Goal: Download file/media

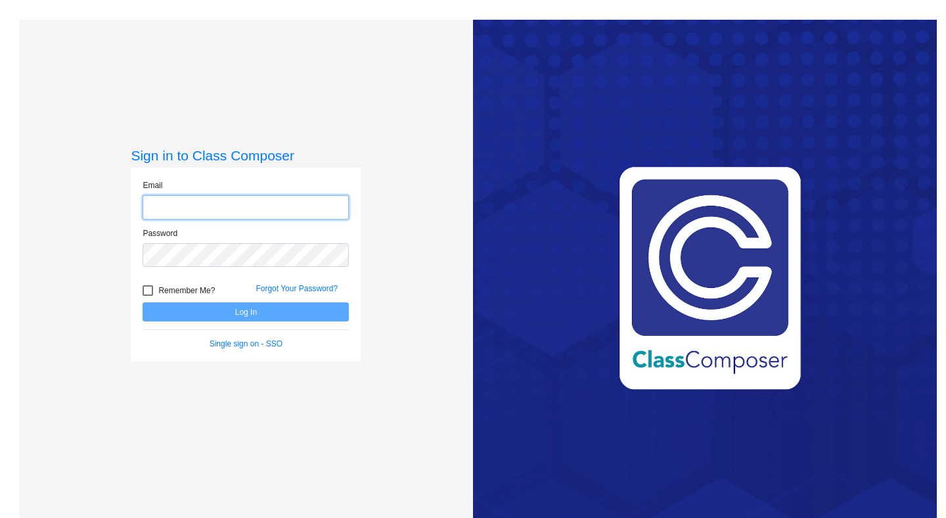
type input "harnoor@classcomposer.com"
click at [255, 311] on button "Log In" at bounding box center [246, 311] width 206 height 19
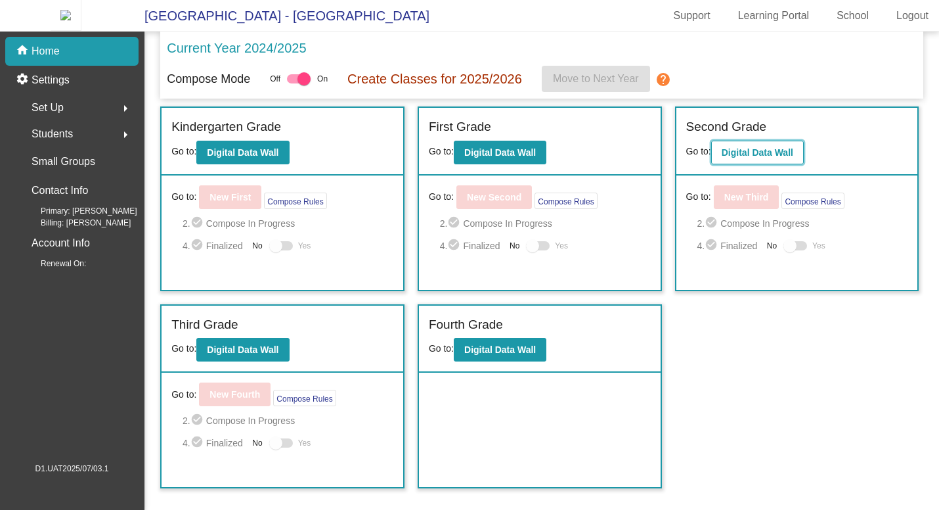
click at [742, 156] on b "Digital Data Wall" at bounding box center [758, 152] width 72 height 11
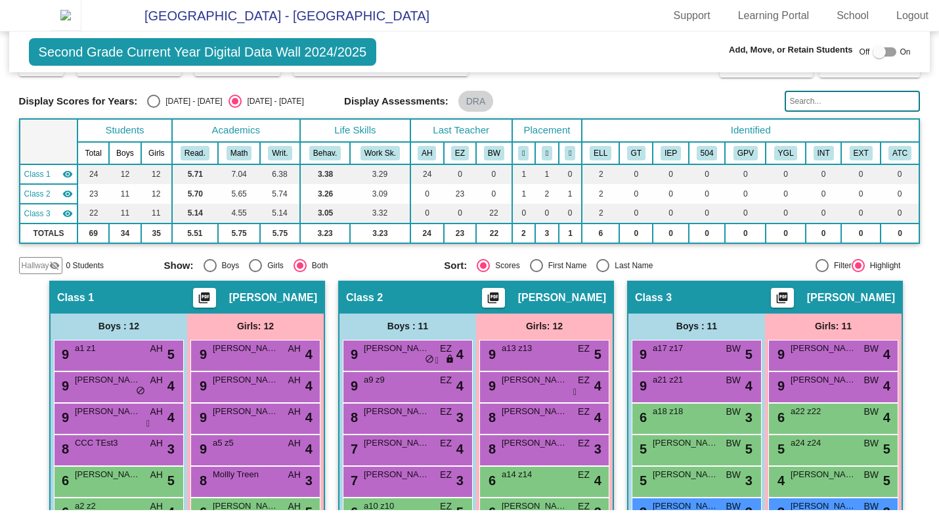
scroll to position [64, 0]
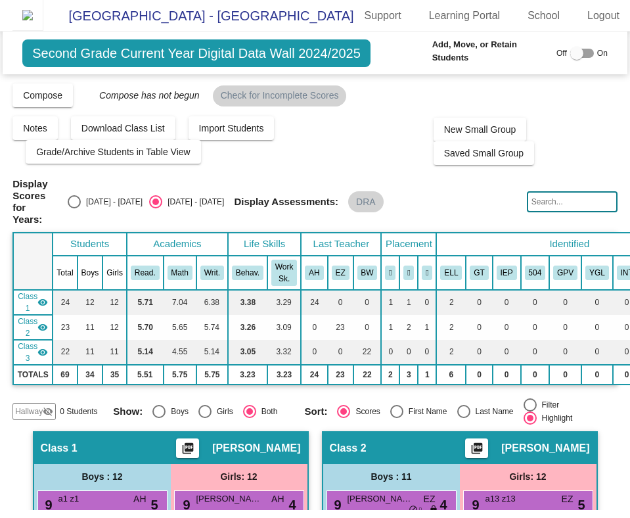
click at [485, 441] on mat-icon "picture_as_pdf" at bounding box center [477, 450] width 16 height 18
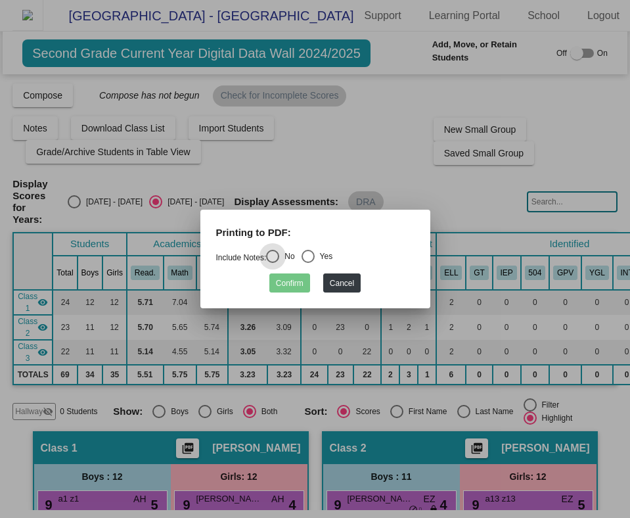
click at [284, 256] on div "No" at bounding box center [286, 256] width 15 height 12
click at [273, 263] on input "No" at bounding box center [272, 263] width 1 height 1
radio input "true"
click at [290, 277] on button "Confirm" at bounding box center [289, 282] width 41 height 19
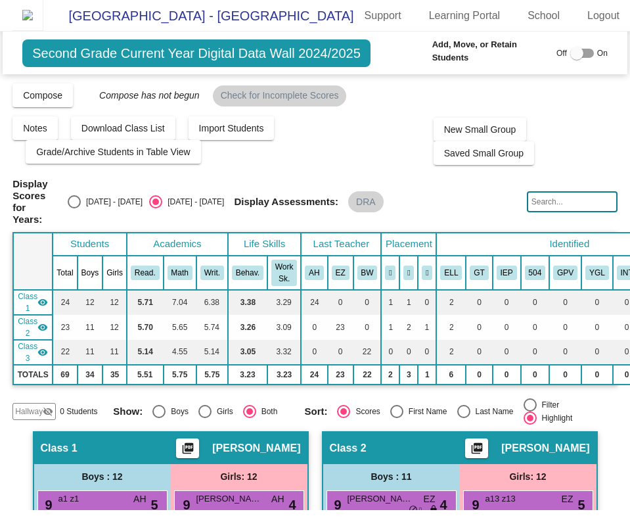
click at [485, 441] on mat-icon "picture_as_pdf" at bounding box center [477, 450] width 16 height 18
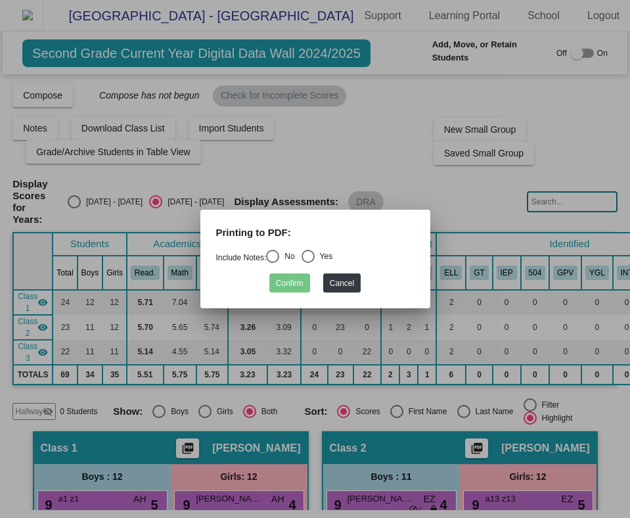
click at [277, 259] on div "Select an option" at bounding box center [272, 256] width 13 height 13
click at [273, 263] on input "No" at bounding box center [272, 263] width 1 height 1
radio input "true"
click at [284, 280] on button "Confirm" at bounding box center [289, 282] width 41 height 19
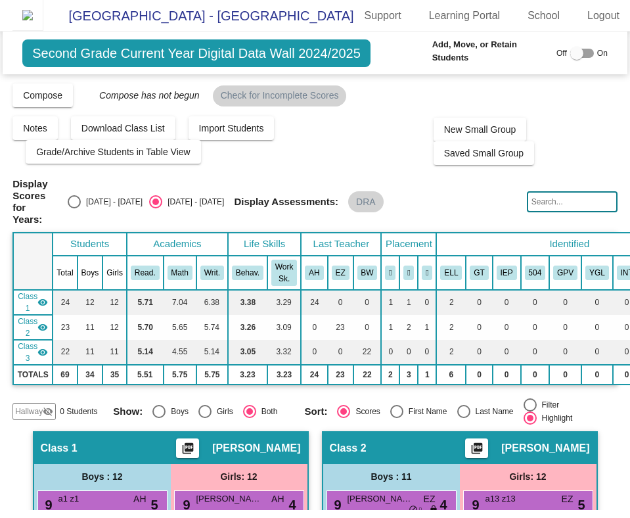
click at [485, 441] on mat-icon "picture_as_pdf" at bounding box center [477, 450] width 16 height 18
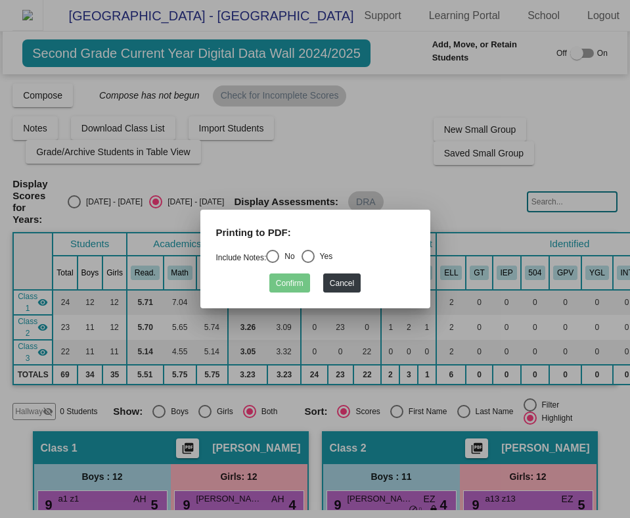
click at [277, 255] on div "Select an option" at bounding box center [272, 256] width 13 height 13
click at [273, 263] on input "No" at bounding box center [272, 263] width 1 height 1
radio input "true"
click at [287, 286] on button "Confirm" at bounding box center [289, 282] width 41 height 19
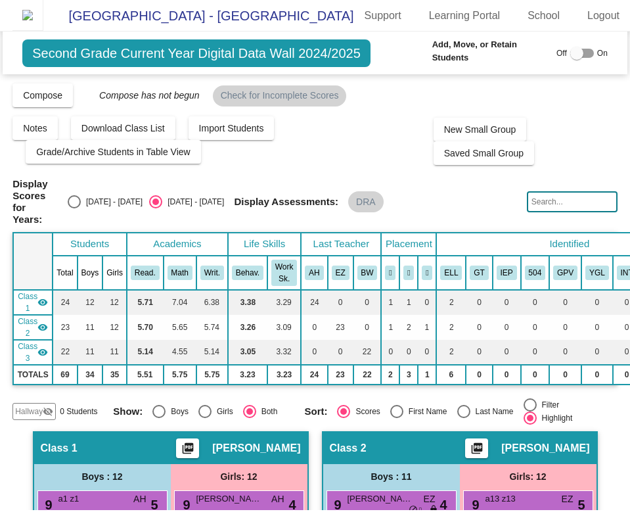
click at [485, 441] on mat-icon "picture_as_pdf" at bounding box center [477, 450] width 16 height 18
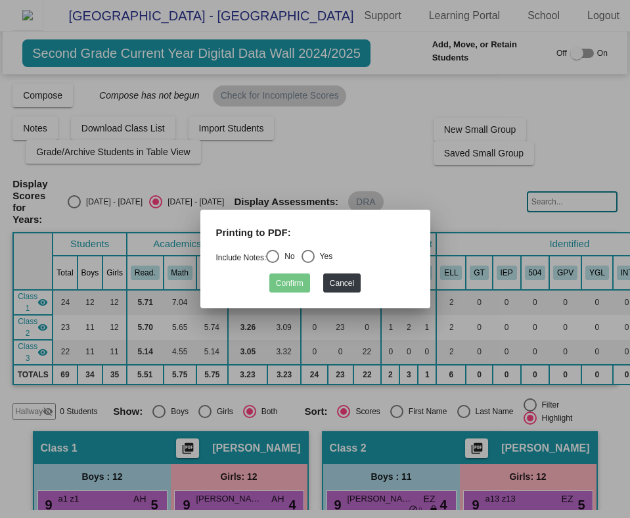
click at [279, 259] on div "Select an option" at bounding box center [272, 256] width 13 height 13
click at [273, 263] on input "No" at bounding box center [272, 263] width 1 height 1
radio input "true"
click at [298, 283] on button "Confirm" at bounding box center [289, 282] width 41 height 19
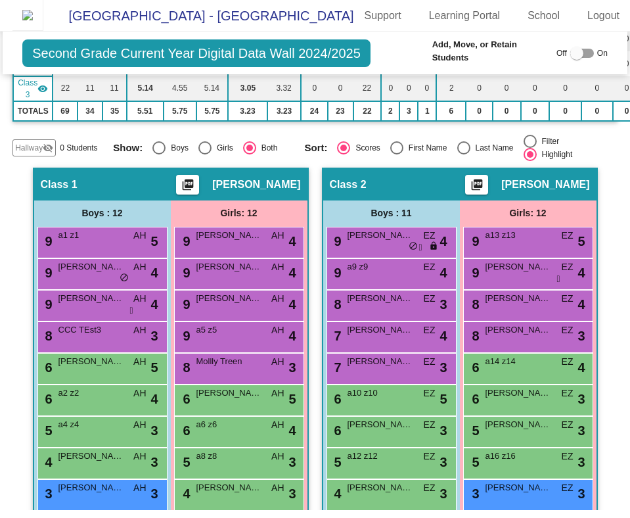
scroll to position [258, 0]
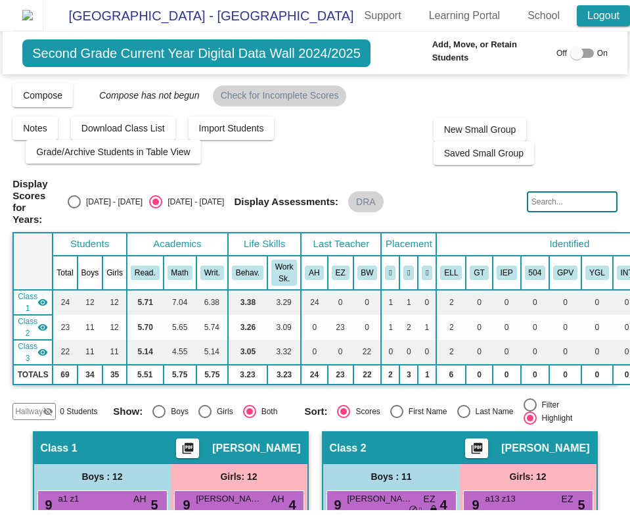
click at [606, 15] on link "Logout" at bounding box center [603, 15] width 53 height 21
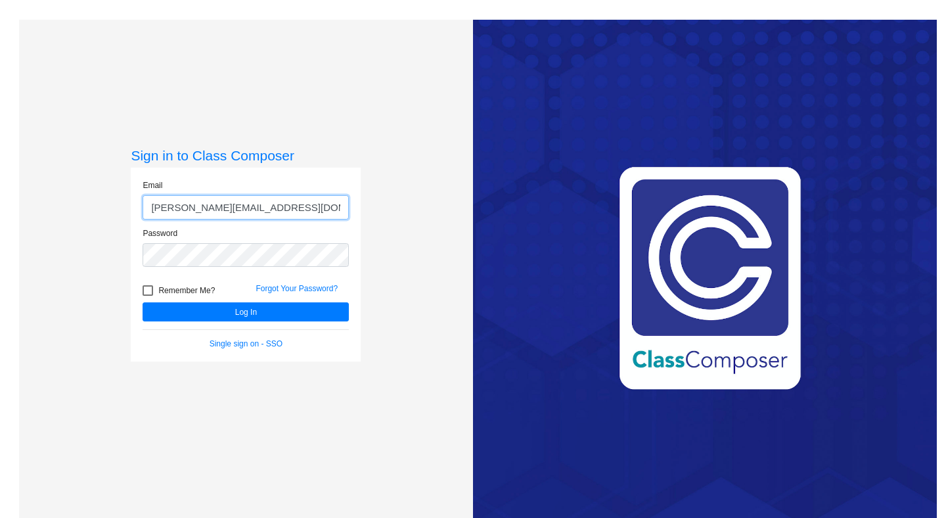
click at [179, 209] on input "[PERSON_NAME][EMAIL_ADDRESS][DOMAIN_NAME]" at bounding box center [246, 207] width 206 height 24
paste input "[EMAIL_ADDRESS][DOMAIN_NAME]"
type input "[EMAIL_ADDRESS][DOMAIN_NAME]"
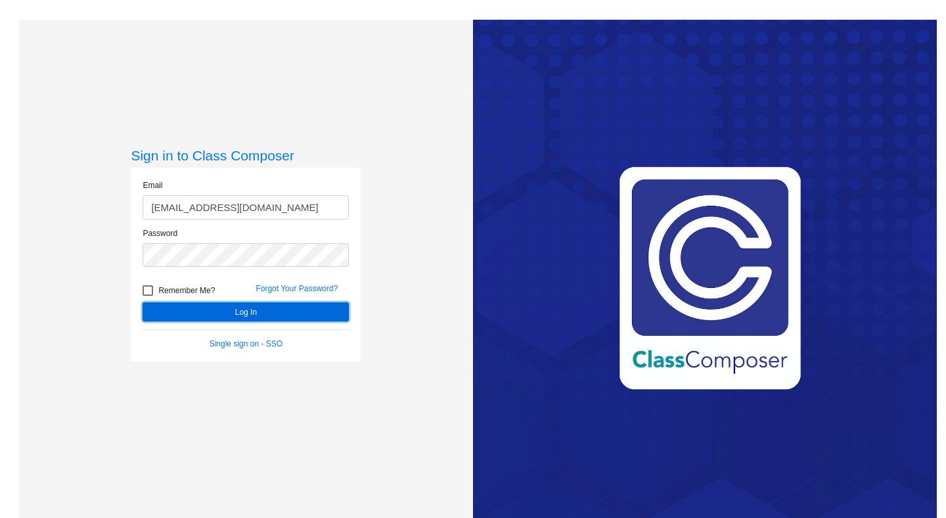
click at [211, 305] on button "Log In" at bounding box center [246, 311] width 206 height 19
